Goal: Task Accomplishment & Management: Complete application form

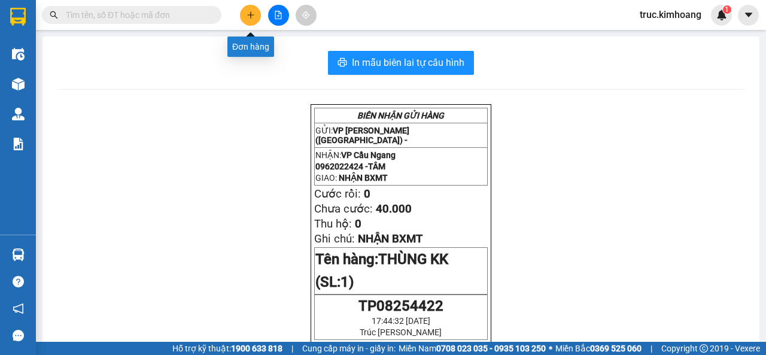
click at [257, 11] on button at bounding box center [250, 15] width 21 height 21
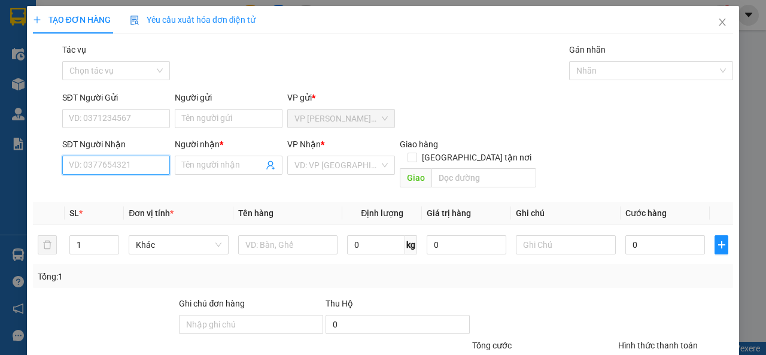
click at [136, 160] on input "SĐT Người Nhận" at bounding box center [116, 165] width 108 height 19
type input "0933363733"
click at [135, 188] on div "0933363733 - TÝ" at bounding box center [115, 188] width 92 height 13
type input "TÝ"
type input "1"
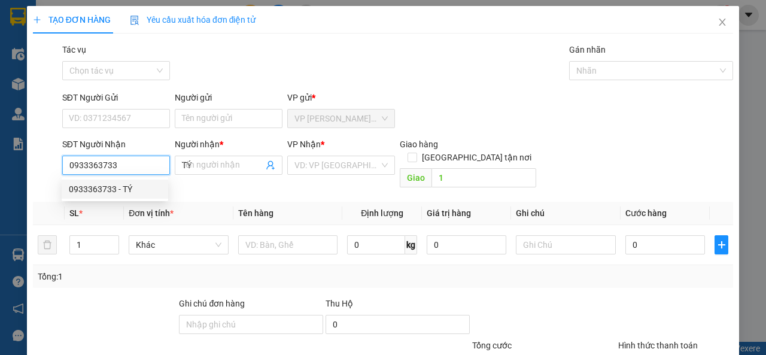
type input "30.000"
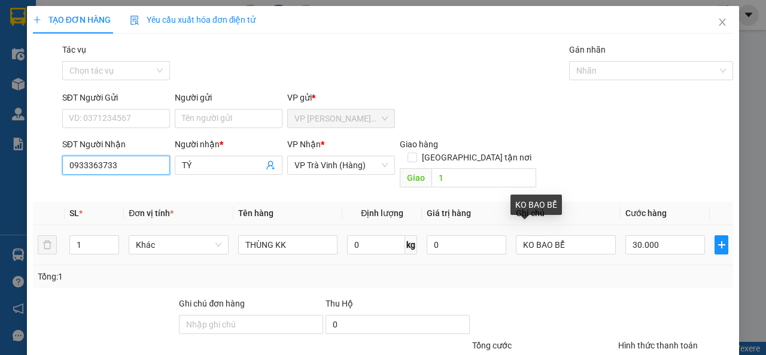
scroll to position [88, 0]
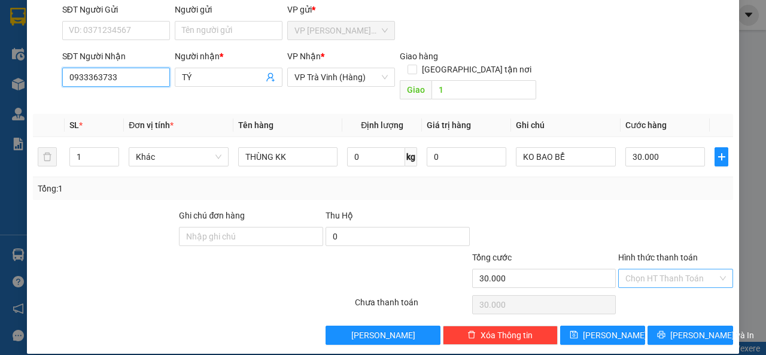
type input "0933363733"
click at [665, 269] on input "Hình thức thanh toán" at bounding box center [671, 278] width 92 height 18
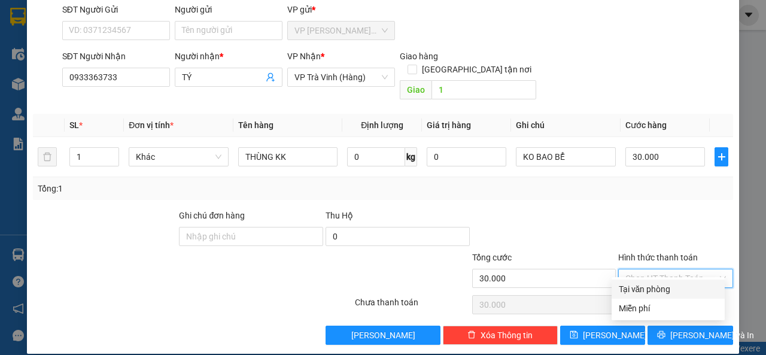
click at [666, 290] on div "Tại văn phòng" at bounding box center [668, 288] width 99 height 13
type input "0"
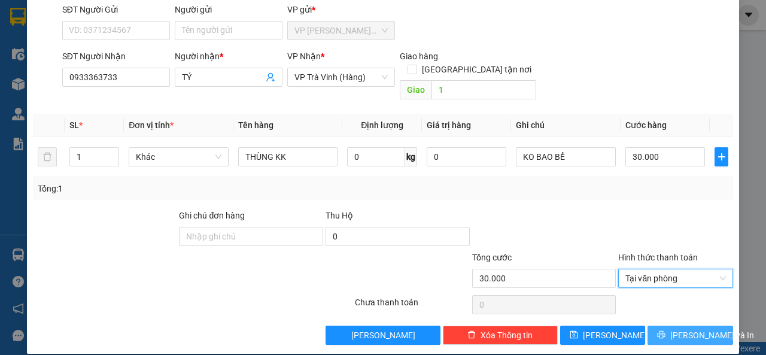
click at [675, 328] on span "[PERSON_NAME] và In" at bounding box center [712, 334] width 84 height 13
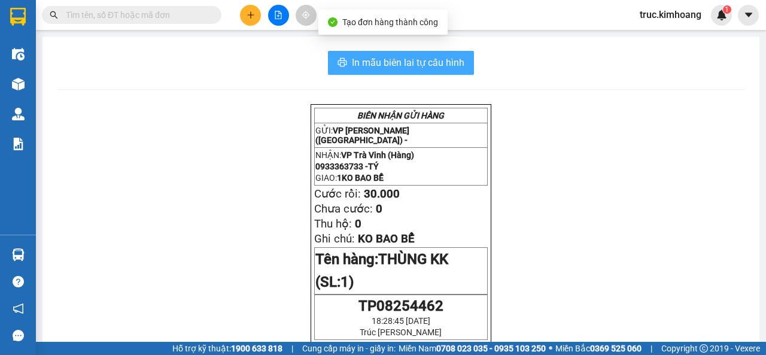
click at [401, 71] on button "In mẫu biên lai tự cấu hình" at bounding box center [401, 63] width 146 height 24
click at [368, 61] on span "In mẫu biên lai tự cấu hình" at bounding box center [408, 62] width 112 height 15
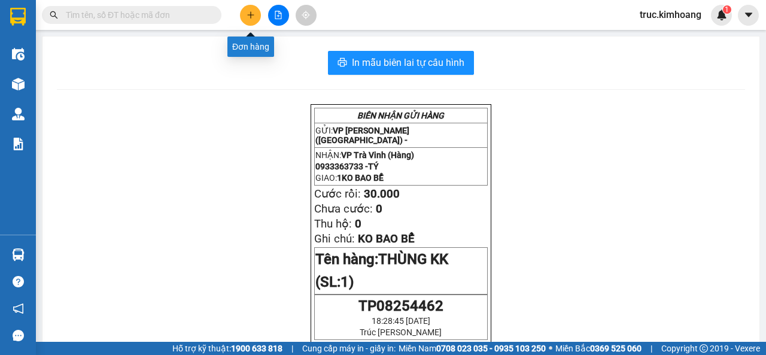
click at [255, 17] on button at bounding box center [250, 15] width 21 height 21
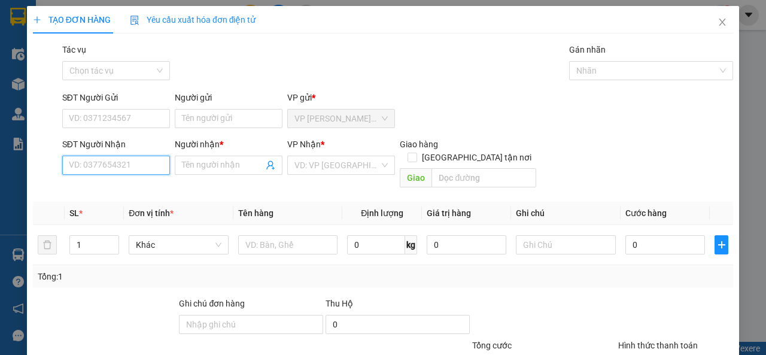
click at [72, 160] on input "SĐT Người Nhận" at bounding box center [116, 165] width 108 height 19
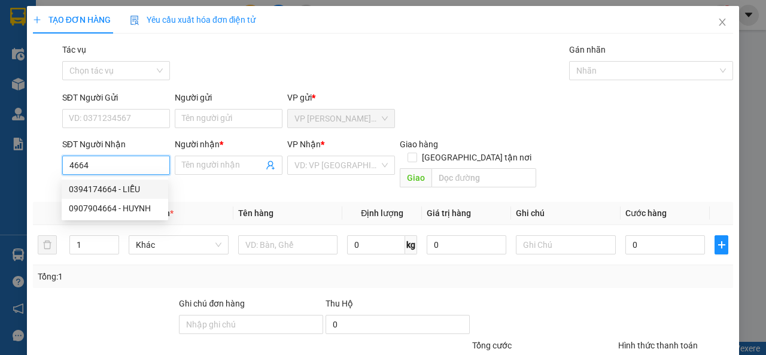
click at [125, 186] on div "0394174664 - LIỄU" at bounding box center [115, 188] width 92 height 13
type input "0394174664"
type input "LIỄU"
type input "35.000"
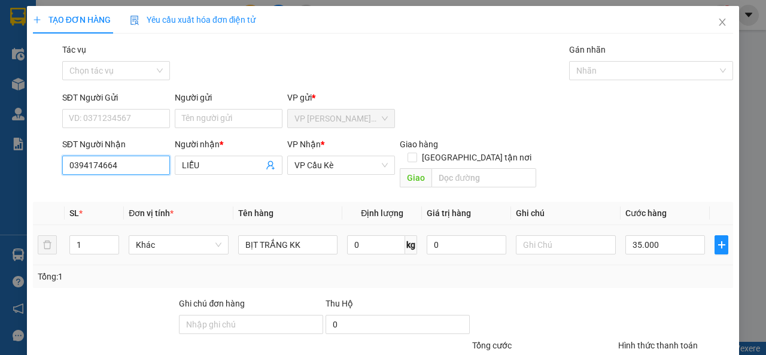
scroll to position [88, 0]
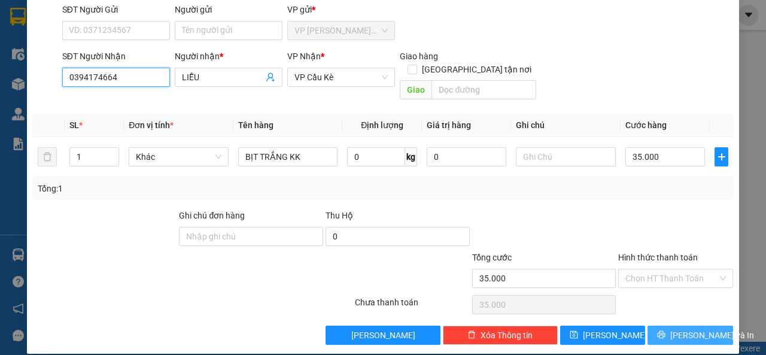
type input "0394174664"
click at [655, 325] on button "[PERSON_NAME] và In" at bounding box center [690, 334] width 86 height 19
